Goal: Task Accomplishment & Management: Use online tool/utility

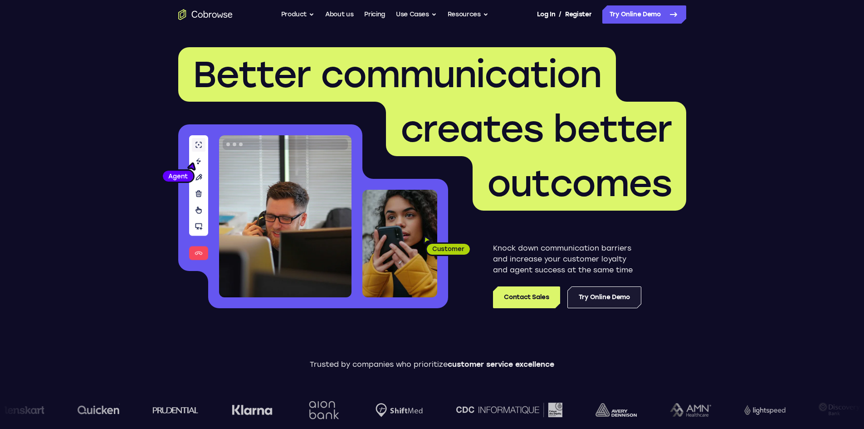
click at [599, 295] on link "Try Online Demo" at bounding box center [605, 297] width 74 height 22
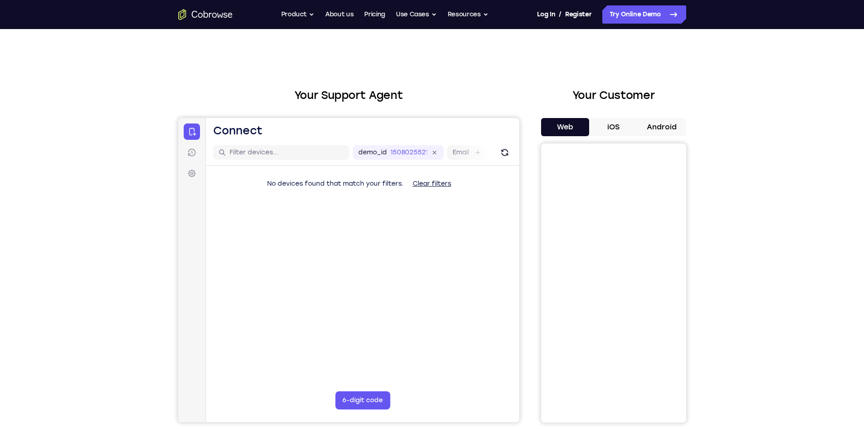
drag, startPoint x: 620, startPoint y: 130, endPoint x: 617, endPoint y: 140, distance: 10.2
click at [620, 130] on button "iOS" at bounding box center [613, 127] width 49 height 18
drag, startPoint x: 561, startPoint y: 122, endPoint x: 291, endPoint y: 86, distance: 272.7
click at [561, 122] on button "Web" at bounding box center [565, 127] width 49 height 18
drag, startPoint x: 369, startPoint y: 266, endPoint x: 449, endPoint y: 315, distance: 93.3
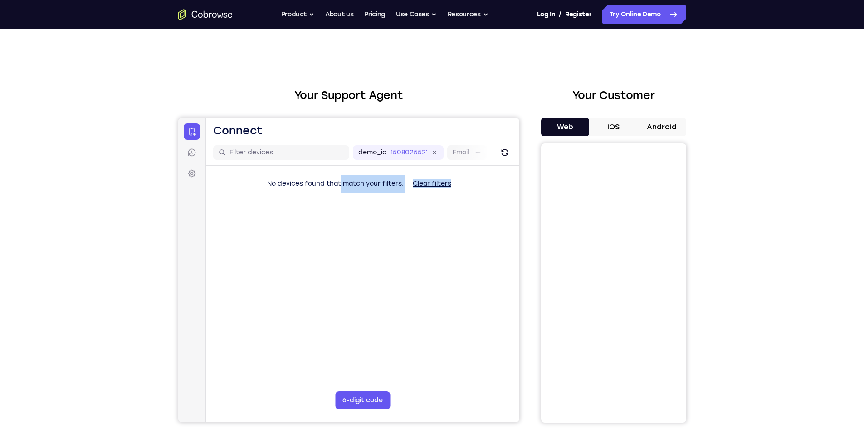
click at [449, 315] on main "demo_id 1508025521 1508025521 Email User ID Device ID Device name 6-digit code …" at bounding box center [362, 292] width 313 height 304
click at [282, 236] on main "demo_id 1508025521 1508025521 Email User ID Device ID Device name 6-digit code …" at bounding box center [362, 292] width 313 height 304
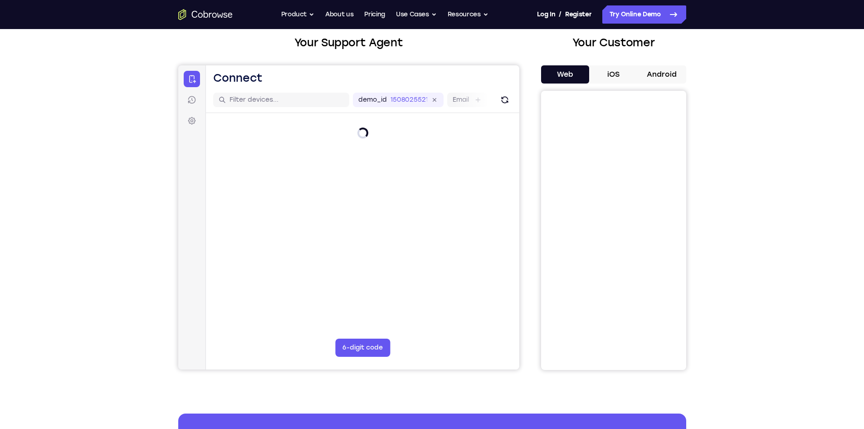
scroll to position [45, 0]
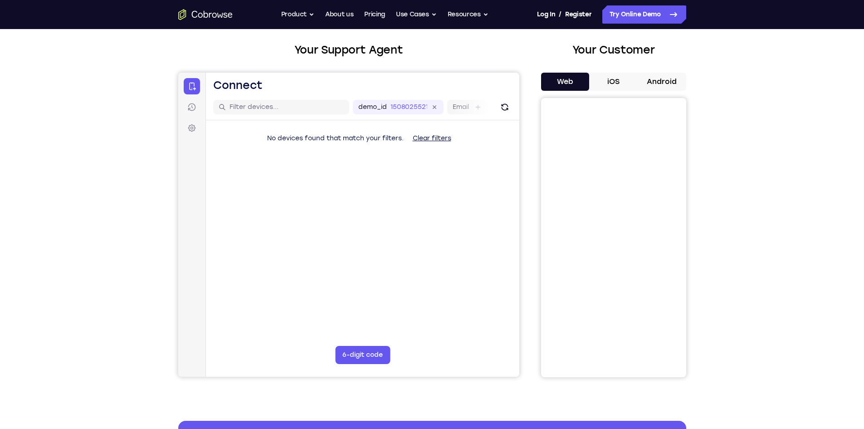
click at [612, 86] on button "iOS" at bounding box center [613, 82] width 49 height 18
click at [562, 79] on button "Web" at bounding box center [565, 82] width 49 height 18
click at [614, 75] on button "iOS" at bounding box center [613, 82] width 49 height 18
click at [568, 82] on button "Web" at bounding box center [565, 82] width 49 height 18
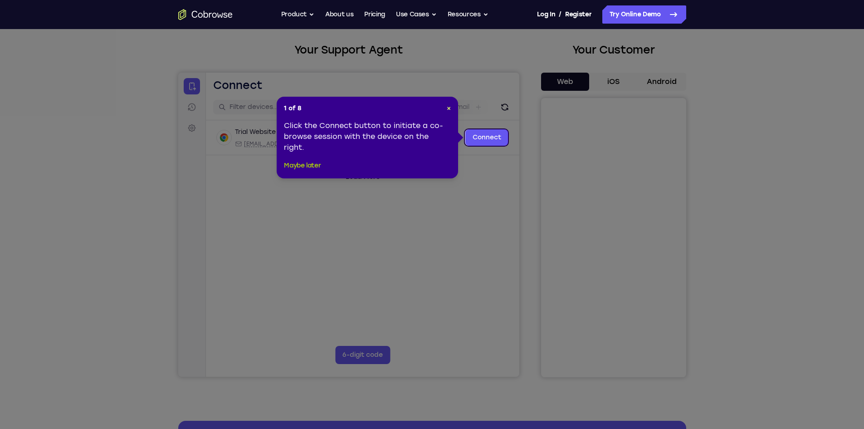
click at [303, 167] on button "Maybe later" at bounding box center [302, 165] width 37 height 11
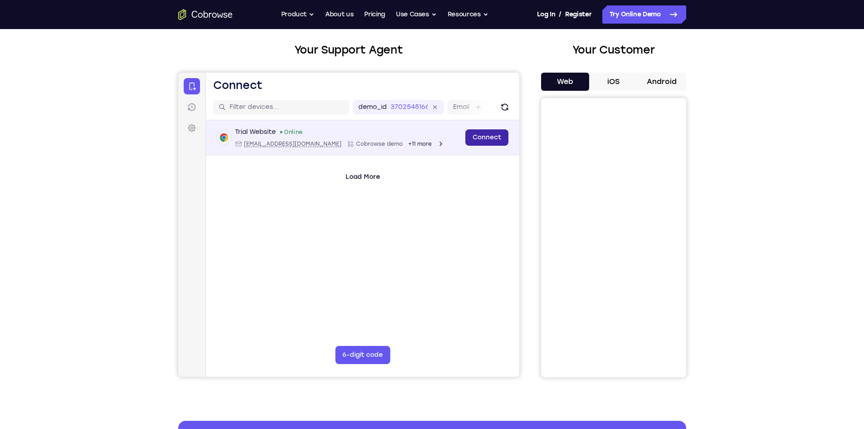
click at [486, 136] on link "Connect" at bounding box center [486, 137] width 43 height 16
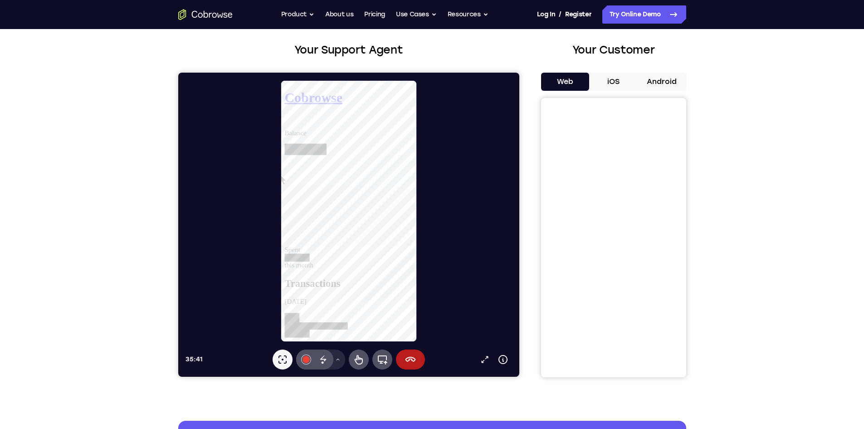
scroll to position [363, 0]
click at [303, 363] on button "#e94435" at bounding box center [306, 359] width 20 height 20
click at [322, 360] on icon at bounding box center [323, 359] width 11 height 11
click at [311, 360] on button "#e94435" at bounding box center [306, 359] width 20 height 20
click at [323, 362] on icon at bounding box center [322, 362] width 2 height 2
